Goal: Information Seeking & Learning: Learn about a topic

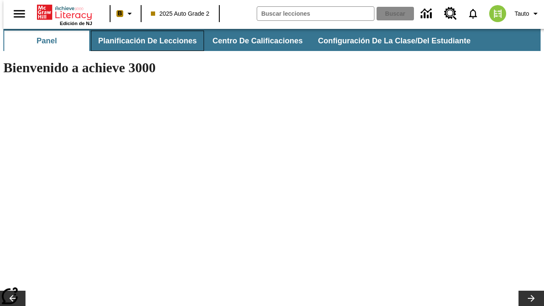
click at [142, 41] on button "Planificación de lecciones" at bounding box center [147, 41] width 113 height 20
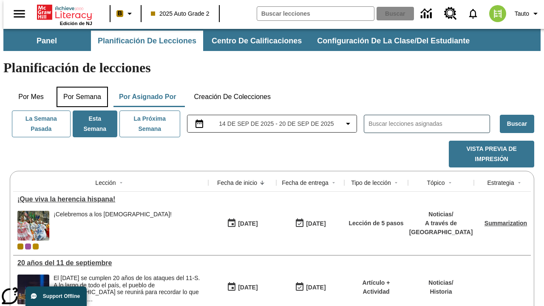
click at [79, 87] on button "Por semana" at bounding box center [82, 97] width 51 height 20
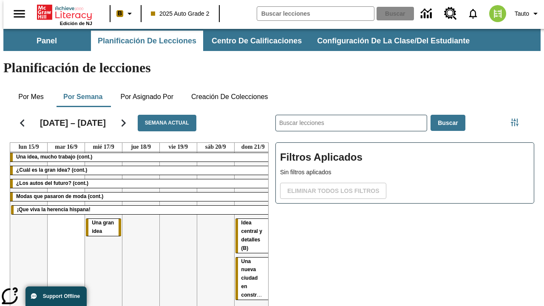
click at [249, 211] on tr "Una idea, mucho trabajo (cont.) ¿Cuál es la gran idea? (cont.) ¿Los autos del f…" at bounding box center [140, 243] width 261 height 183
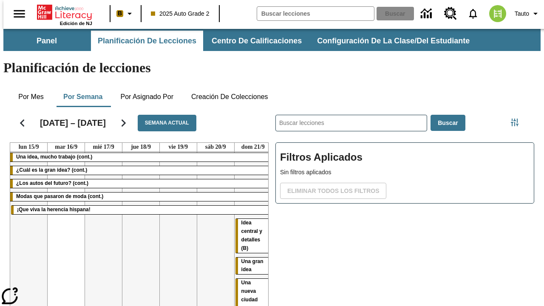
click at [249, 258] on span "Una gran idea" at bounding box center [252, 265] width 22 height 14
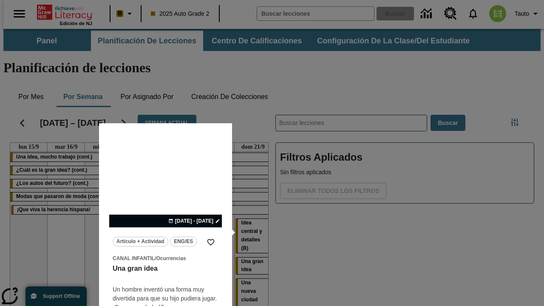
scroll to position [30, 0]
